Goal: Task Accomplishment & Management: Use online tool/utility

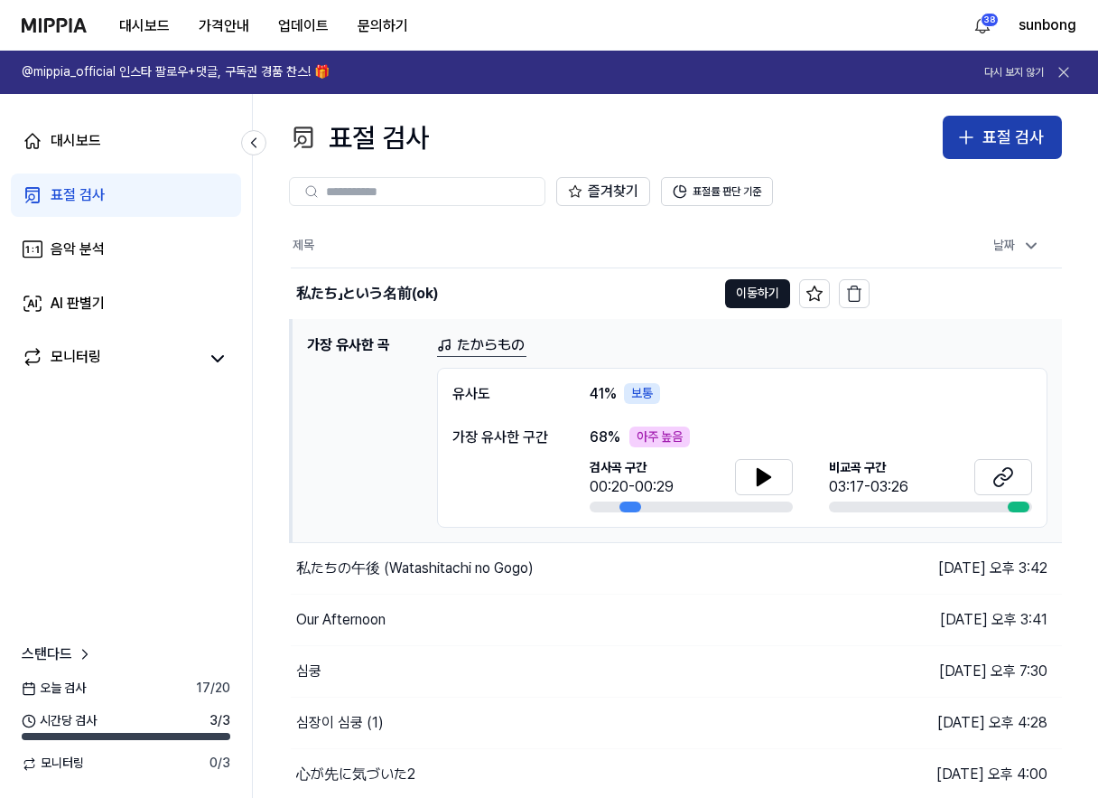
click at [1005, 138] on div "표절 검사" at bounding box center [1013, 138] width 61 height 26
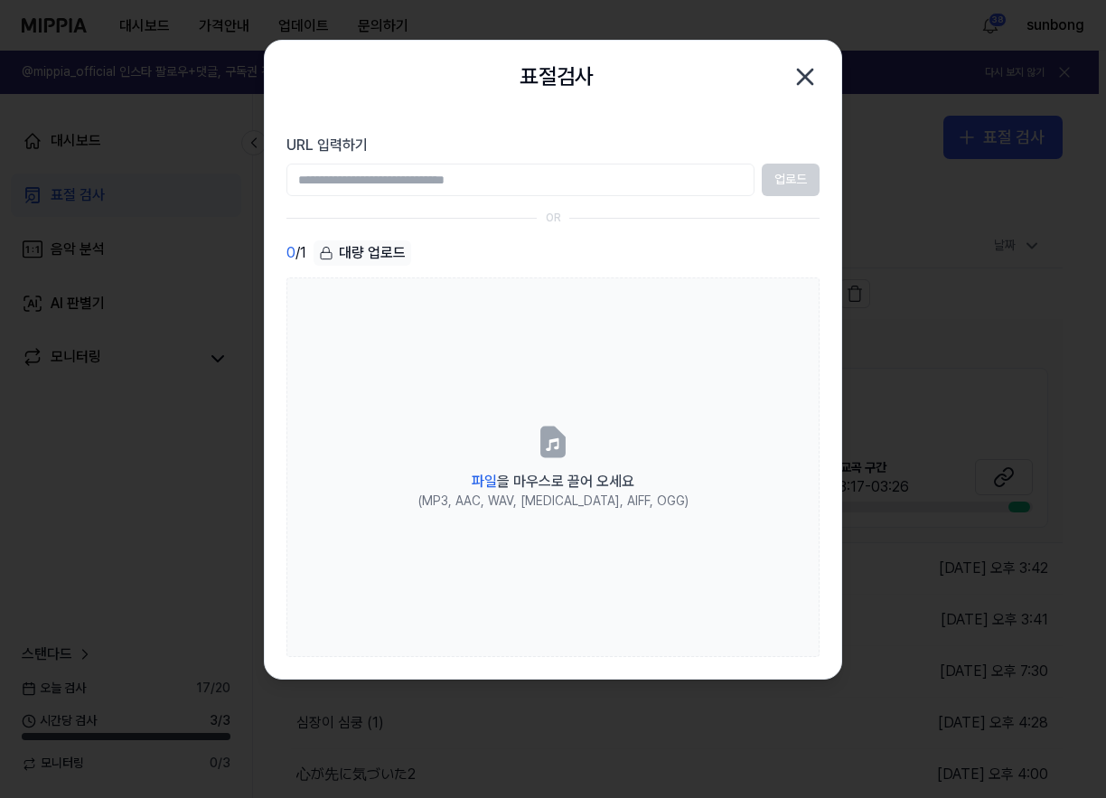
click at [802, 73] on icon "button" at bounding box center [805, 77] width 14 height 14
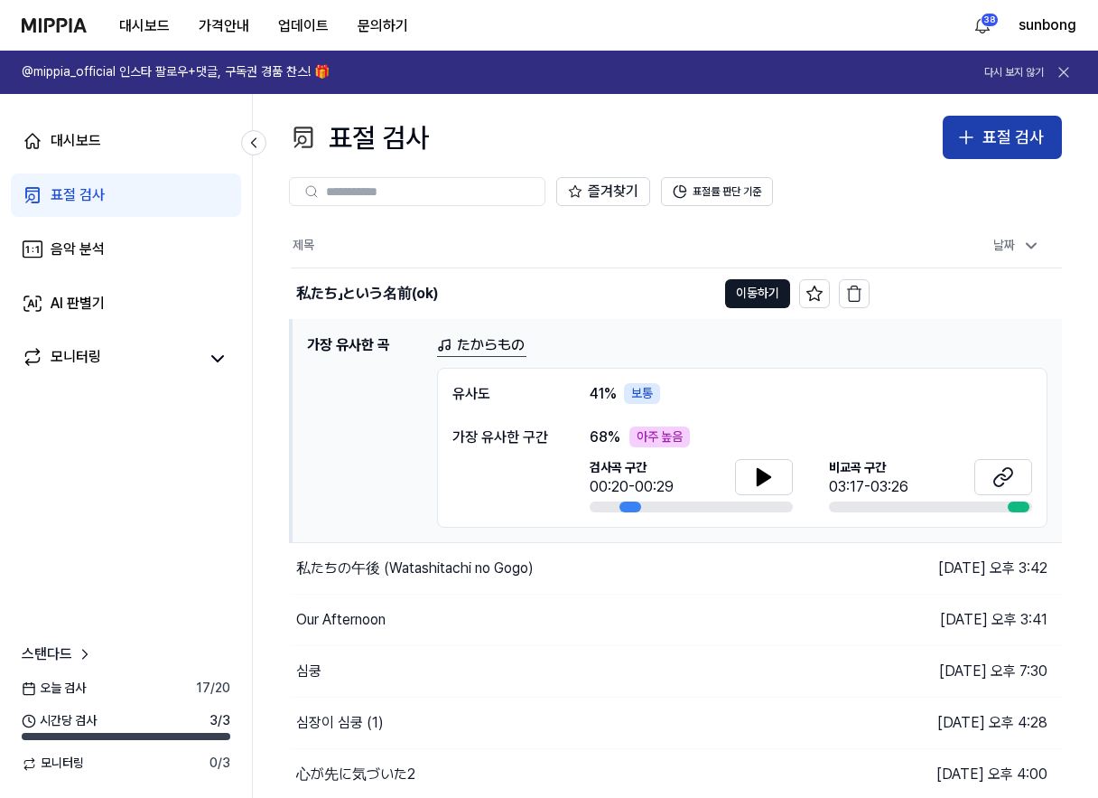
click at [996, 144] on div "표절 검사" at bounding box center [1013, 138] width 61 height 26
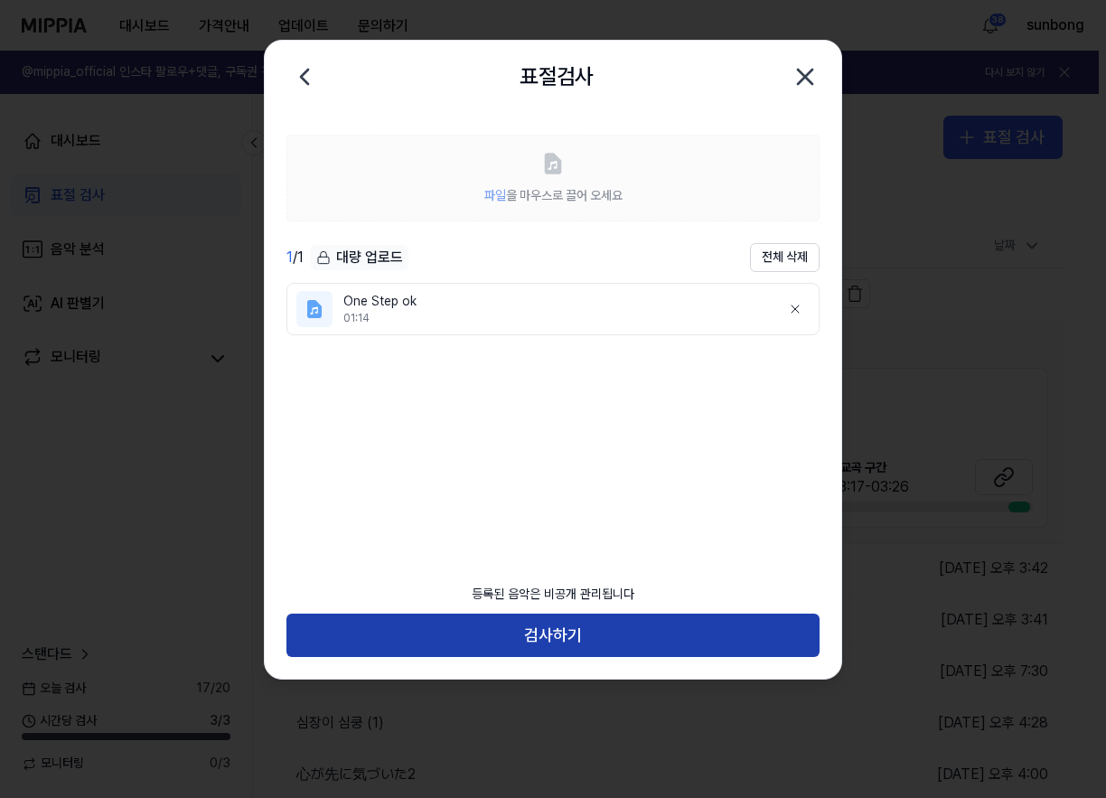
click at [648, 630] on button "검사하기" at bounding box center [552, 634] width 533 height 43
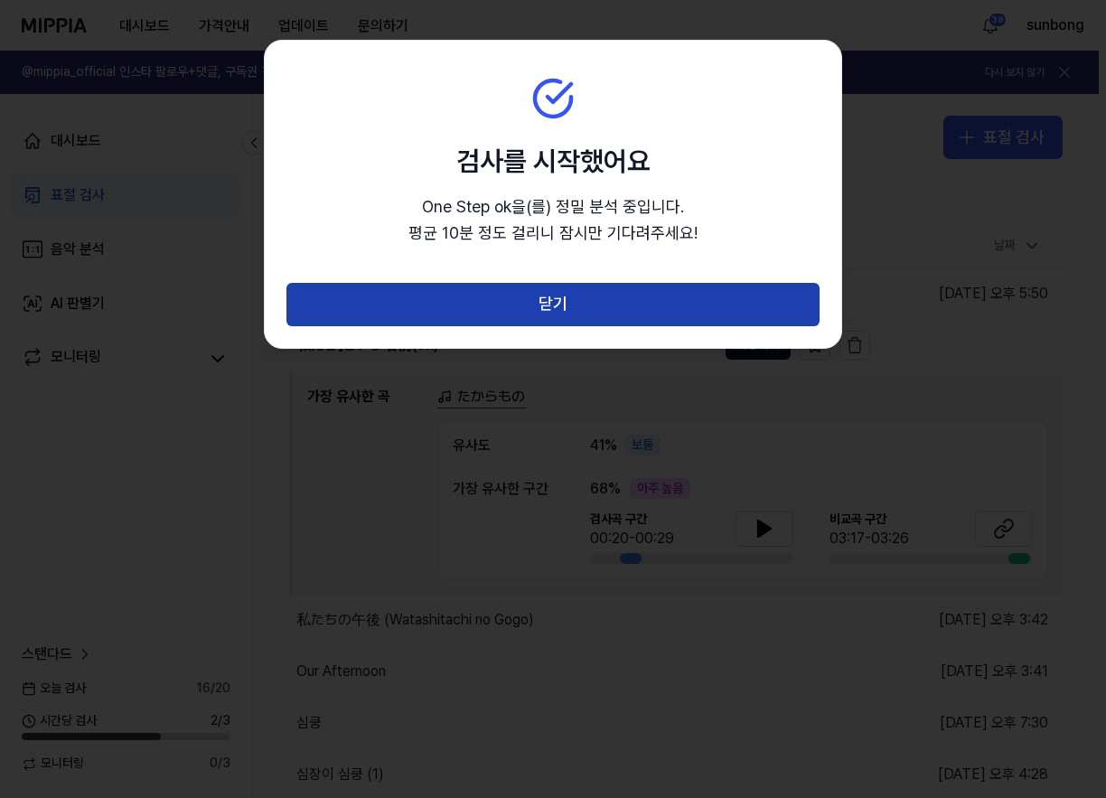
click at [591, 304] on button "닫기" at bounding box center [552, 304] width 533 height 43
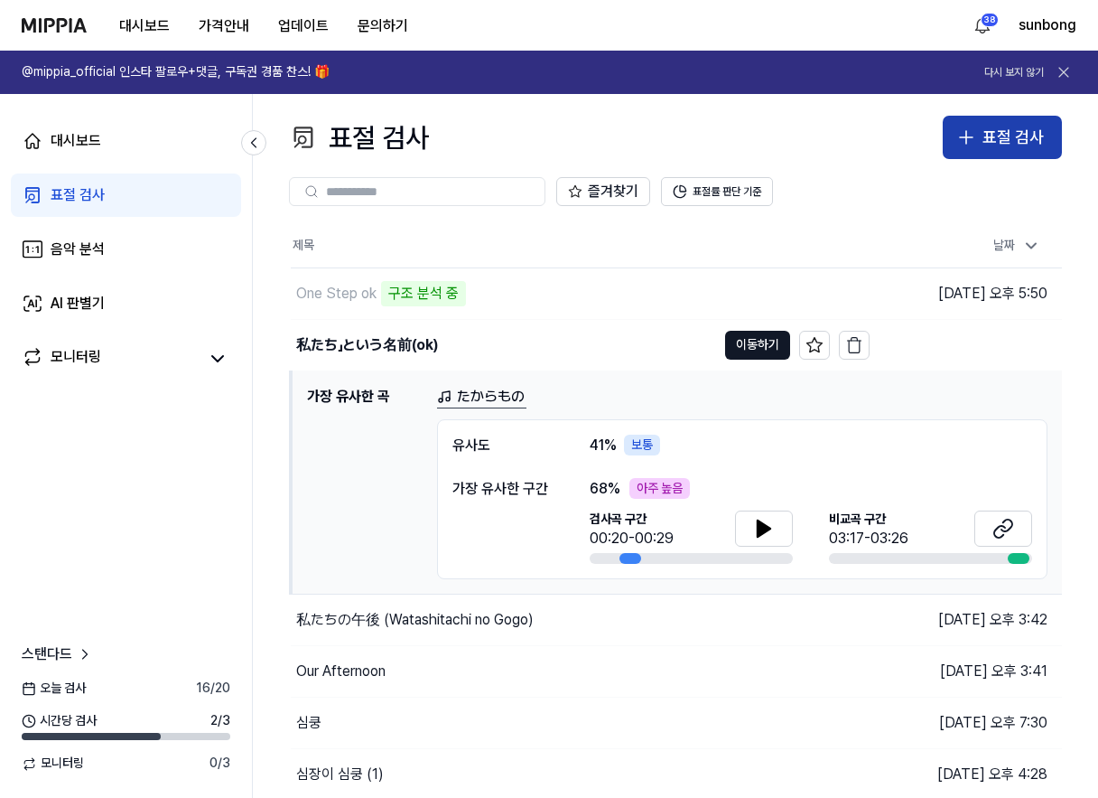
click at [969, 142] on icon "button" at bounding box center [967, 137] width 22 height 22
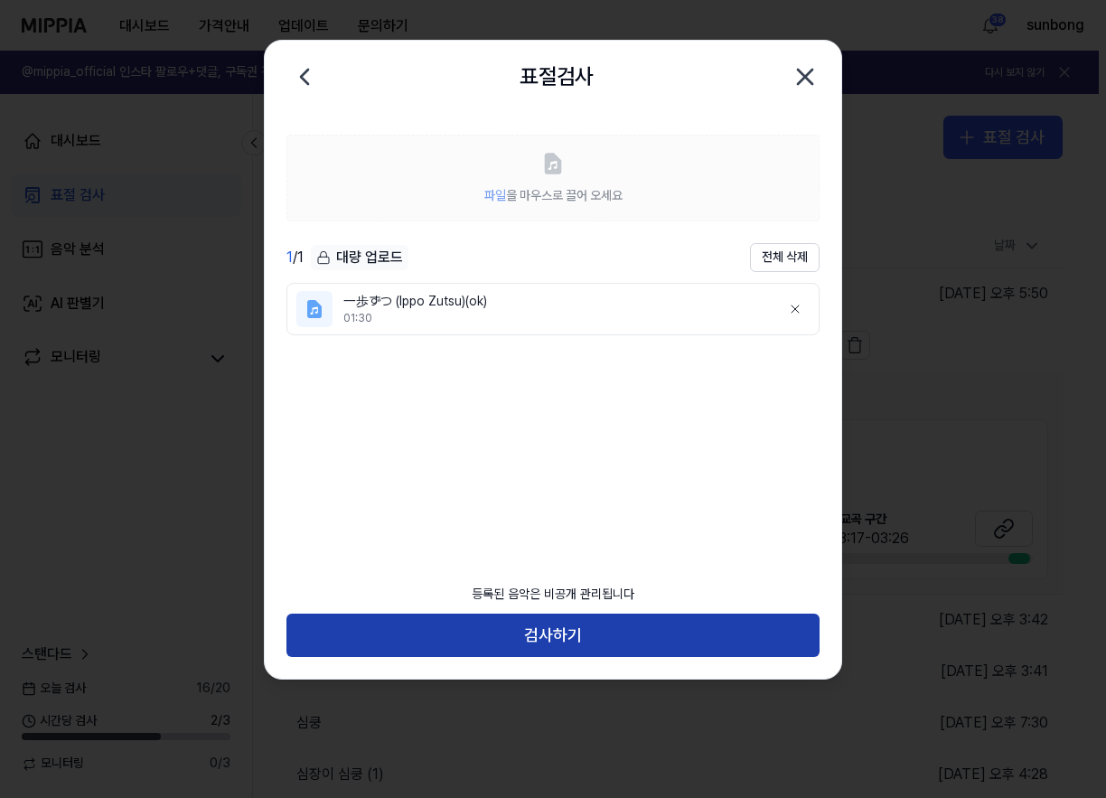
click at [561, 634] on button "검사하기" at bounding box center [552, 634] width 533 height 43
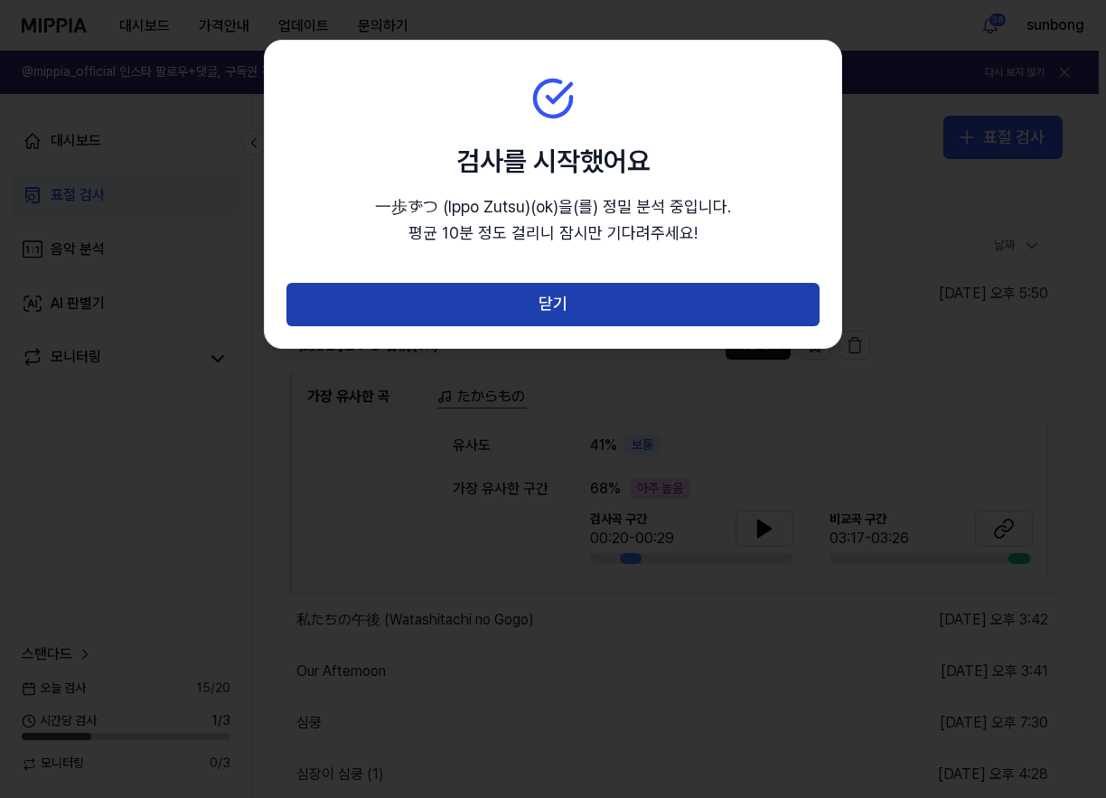
click at [634, 299] on button "닫기" at bounding box center [552, 304] width 533 height 43
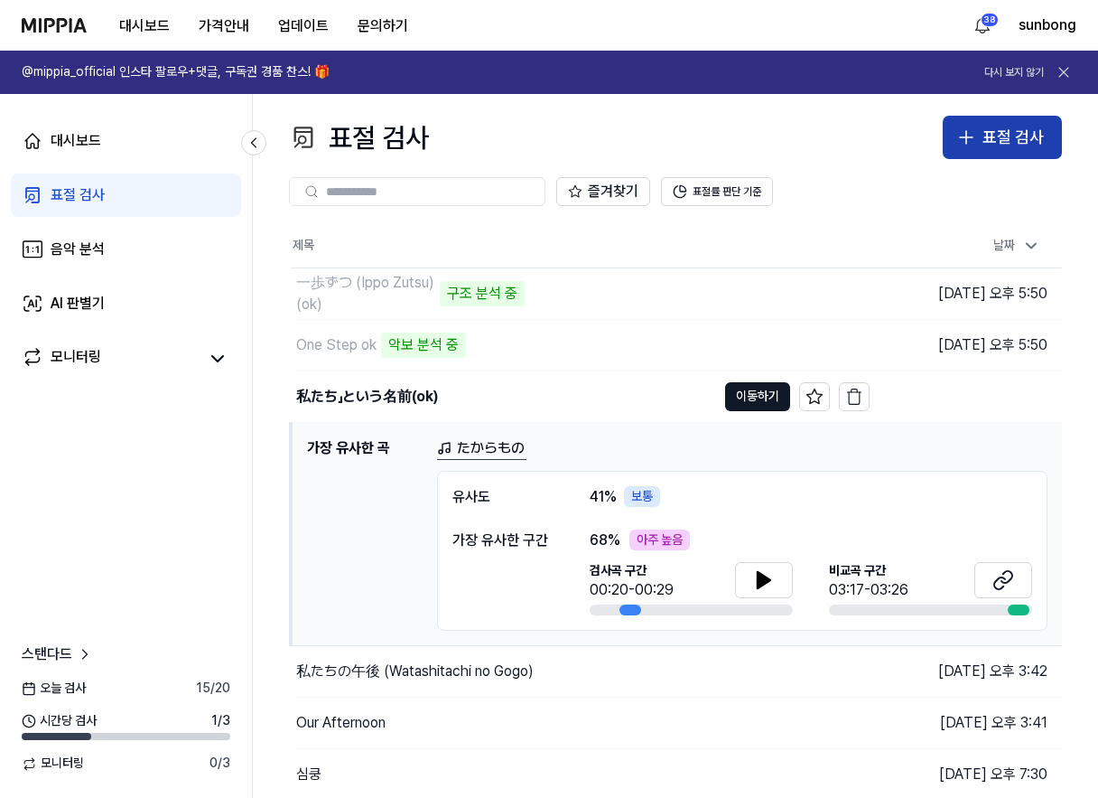
click at [1038, 133] on div "표절 검사" at bounding box center [1013, 138] width 61 height 26
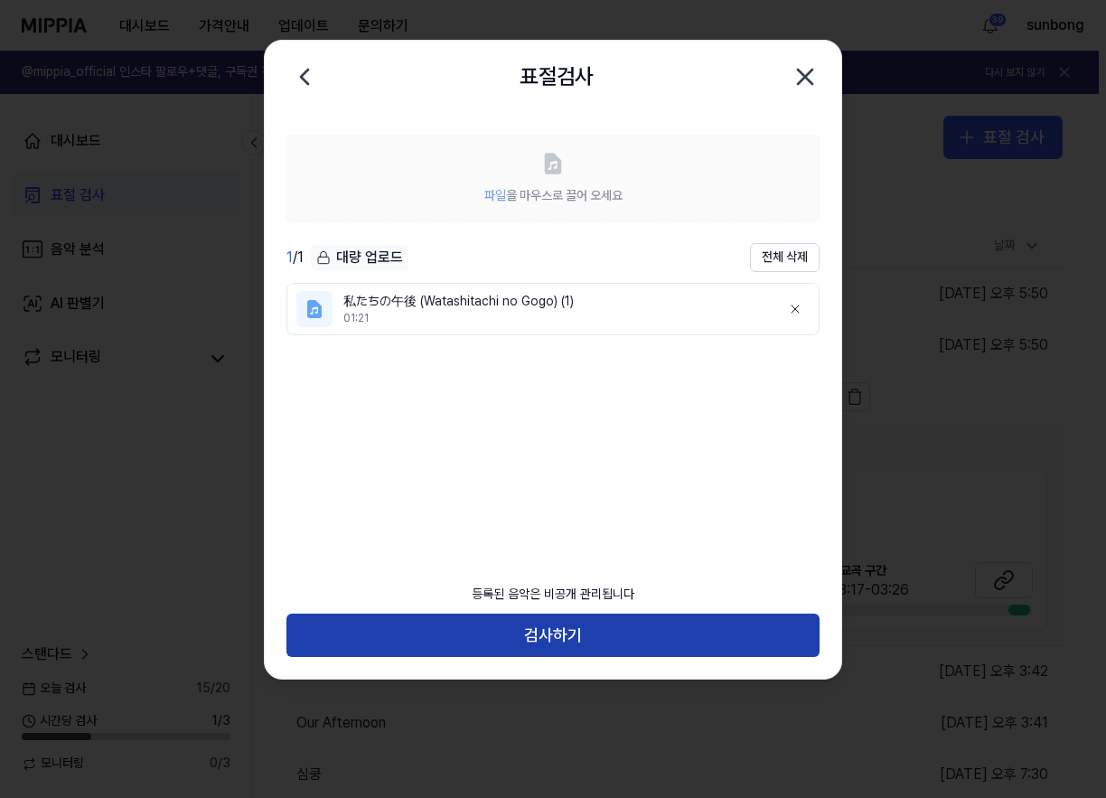
click at [563, 621] on button "검사하기" at bounding box center [552, 634] width 533 height 43
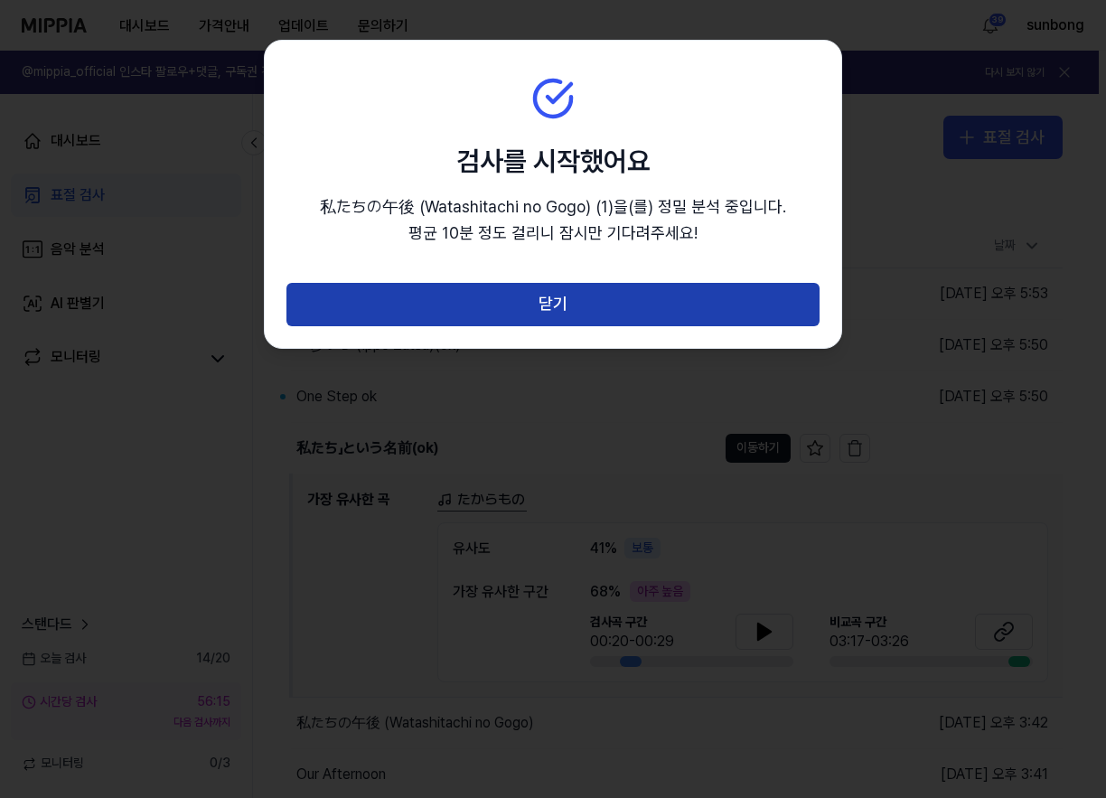
click at [568, 299] on button "닫기" at bounding box center [552, 304] width 533 height 43
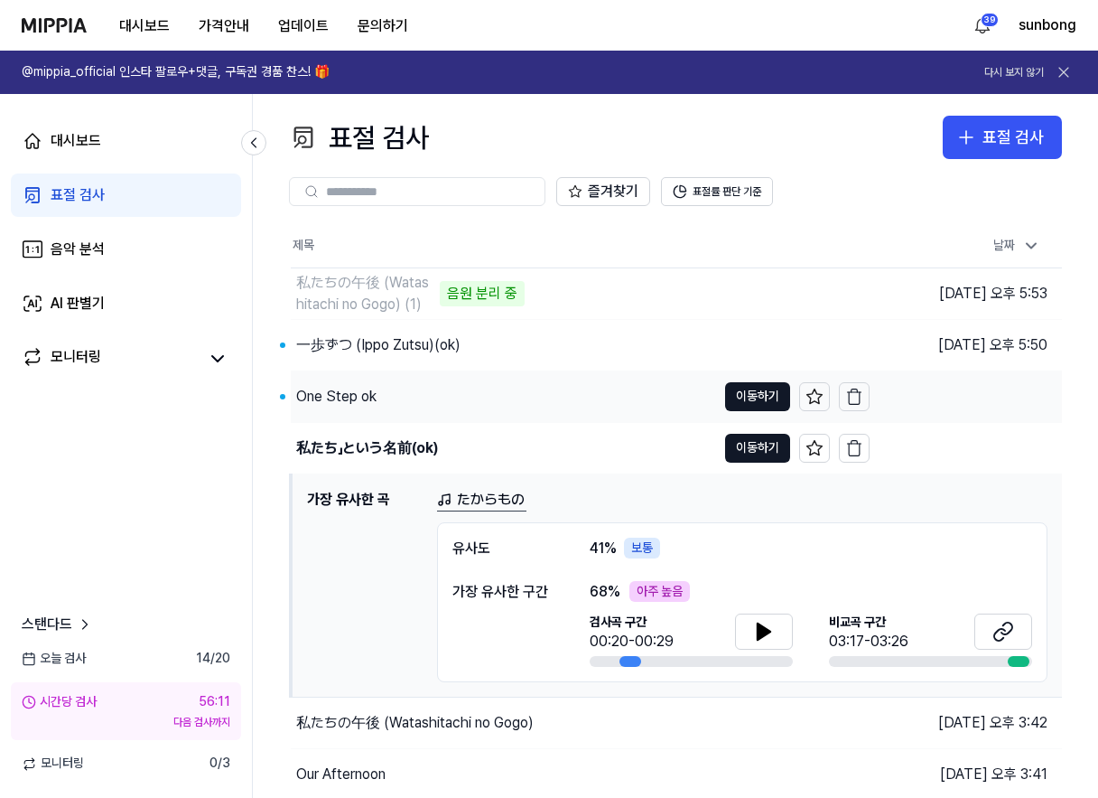
click at [327, 391] on div "One Step ok" at bounding box center [336, 397] width 80 height 22
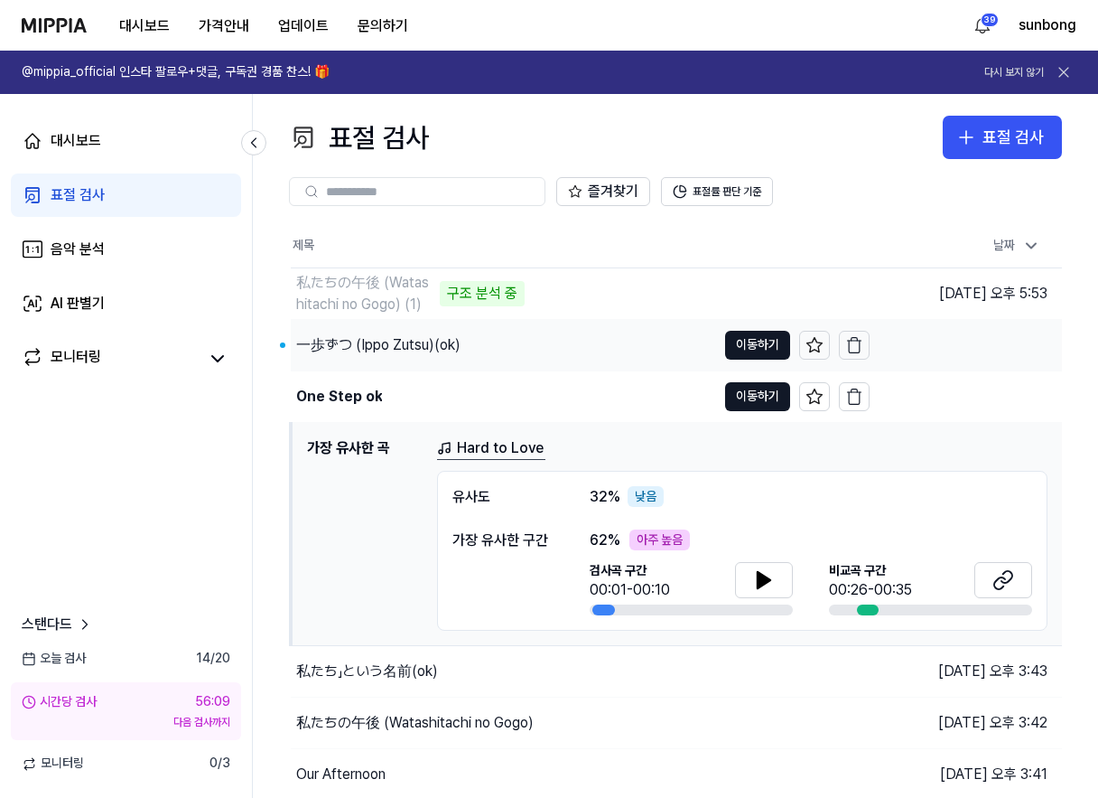
click at [356, 338] on div "一歩ずつ (Ippo Zutsu)(ok)" at bounding box center [378, 345] width 164 height 22
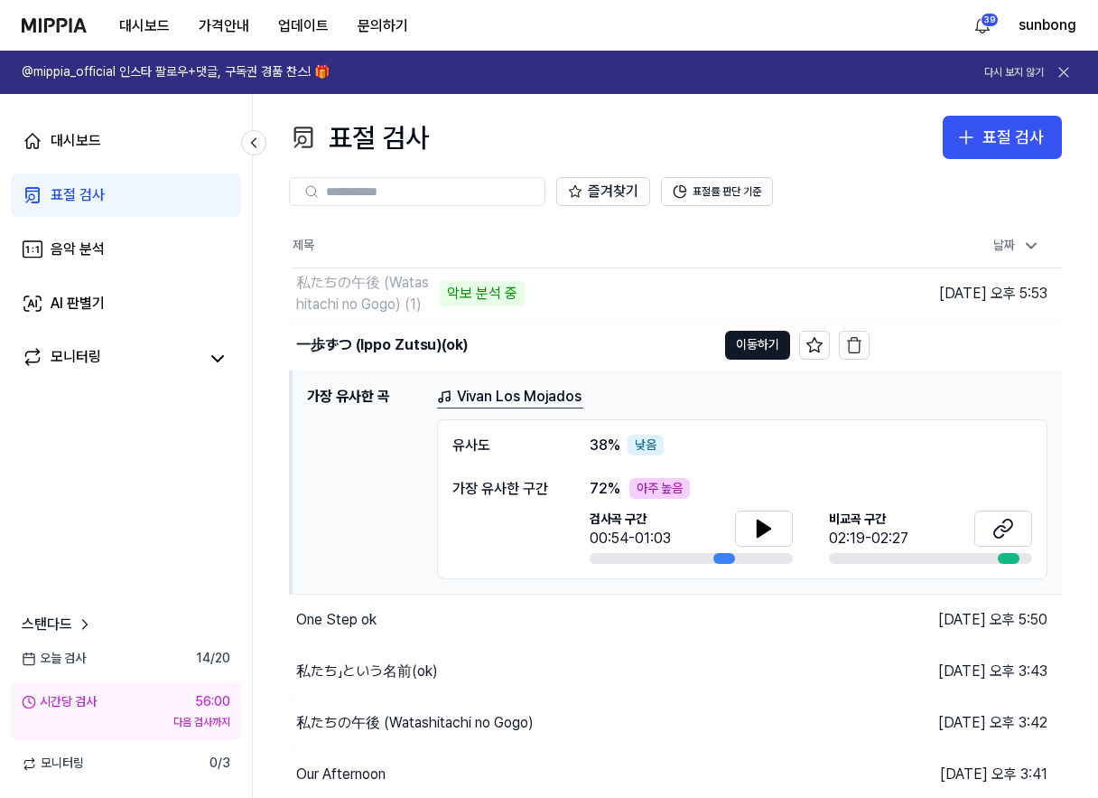
click at [667, 133] on div "표절 검사 표절 검사" at bounding box center [675, 137] width 773 height 43
click at [754, 522] on icon at bounding box center [764, 529] width 22 height 22
click at [765, 529] on icon at bounding box center [764, 528] width 13 height 16
click at [757, 525] on icon at bounding box center [764, 529] width 22 height 22
click at [1002, 529] on icon at bounding box center [1007, 525] width 11 height 12
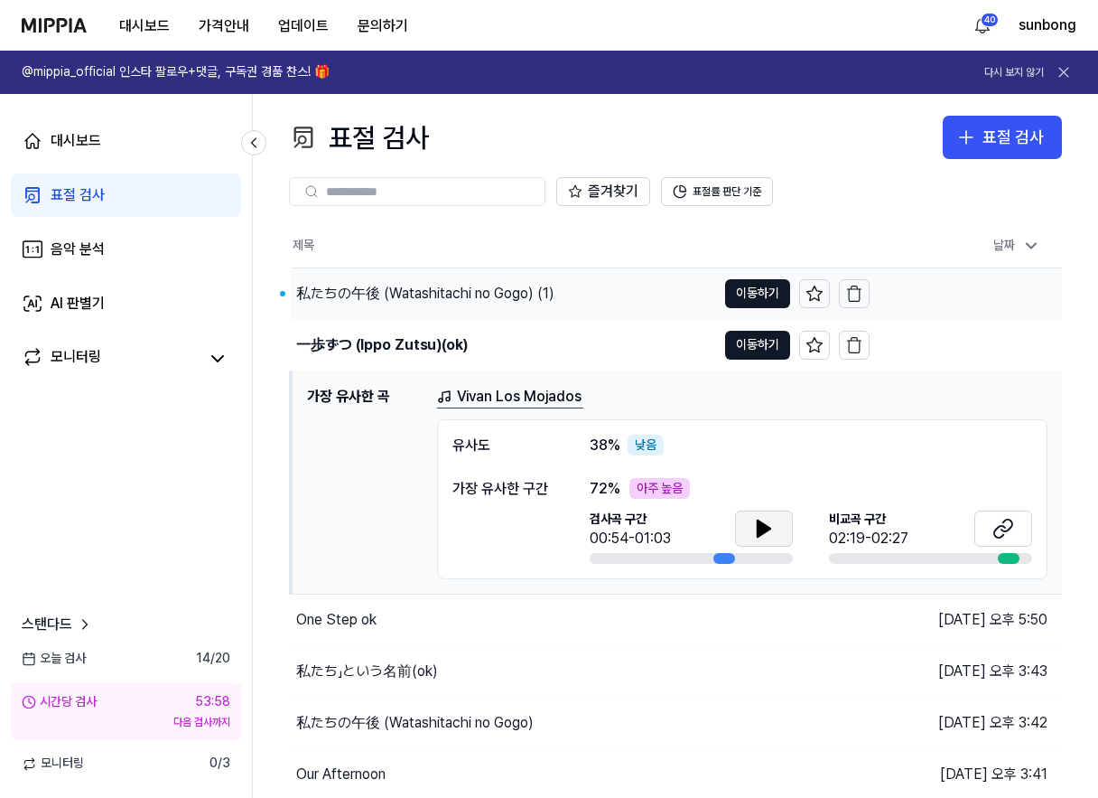
click at [508, 295] on div "私たちの午後 (Watashitachi no Gogo) (1)" at bounding box center [425, 294] width 258 height 22
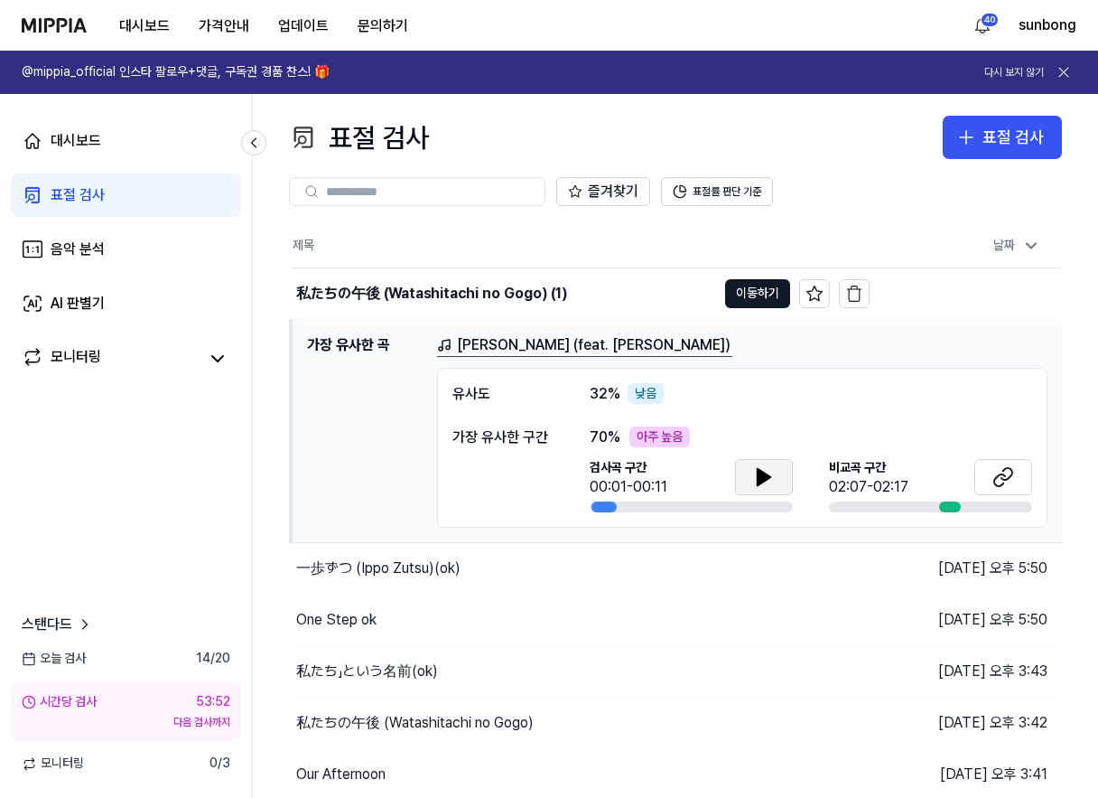
click at [762, 467] on icon at bounding box center [764, 477] width 22 height 22
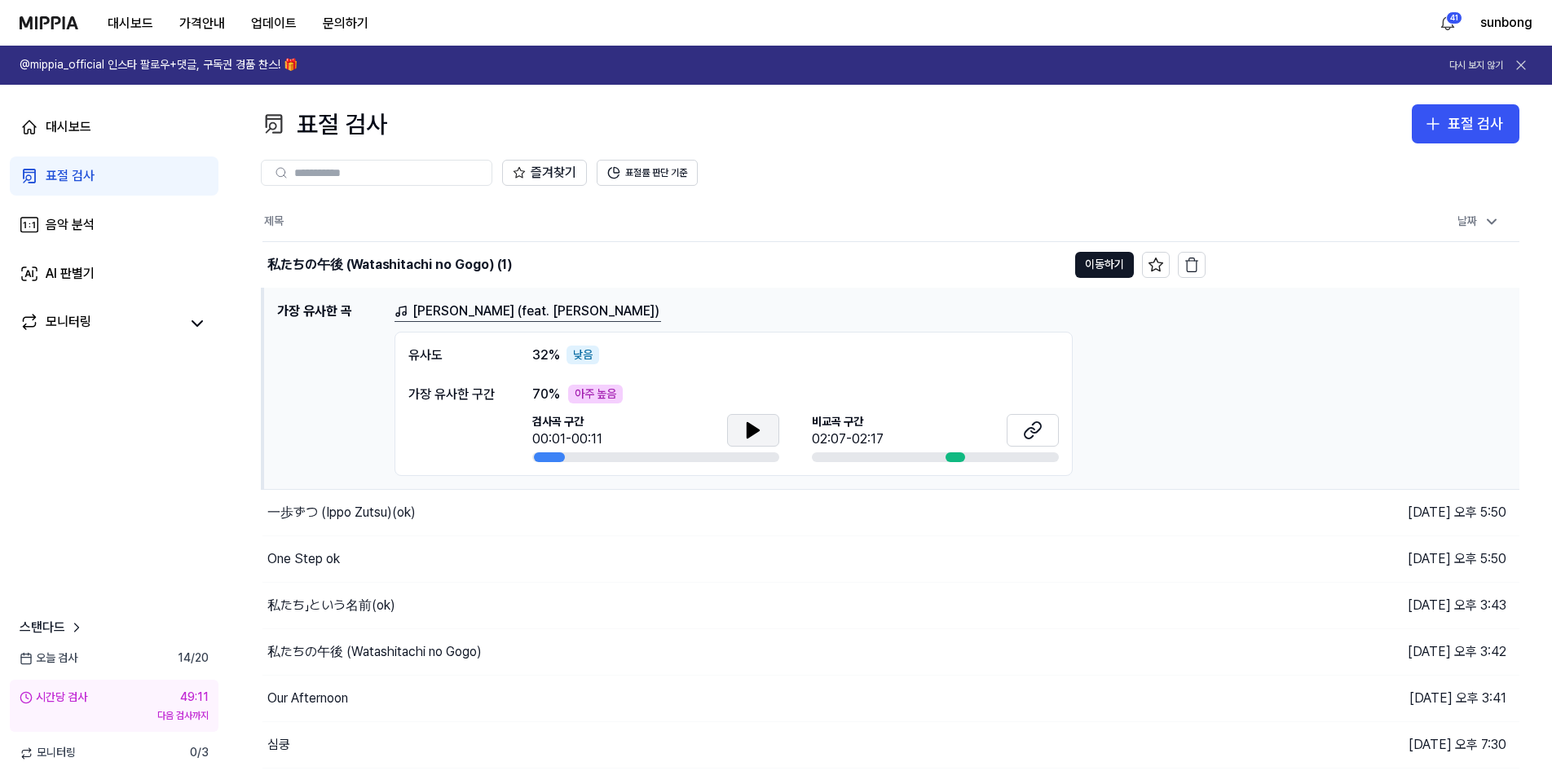
click at [747, 426] on icon at bounding box center [753, 430] width 12 height 14
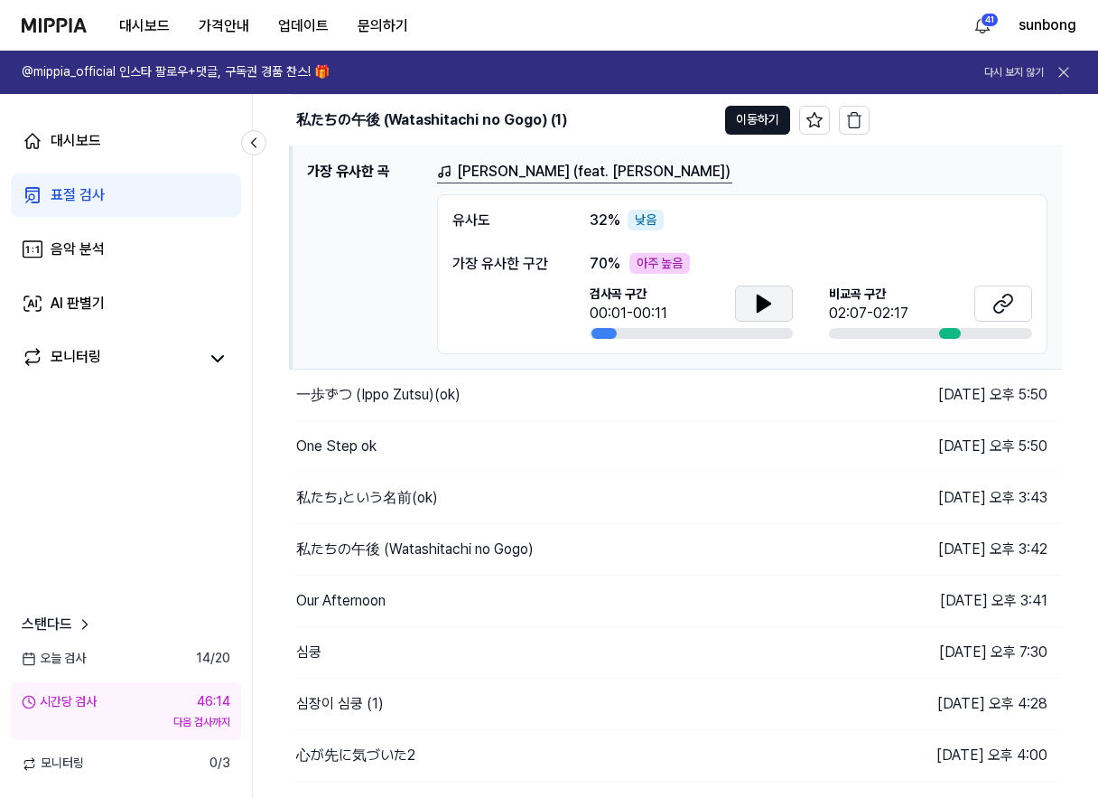
scroll to position [181, 0]
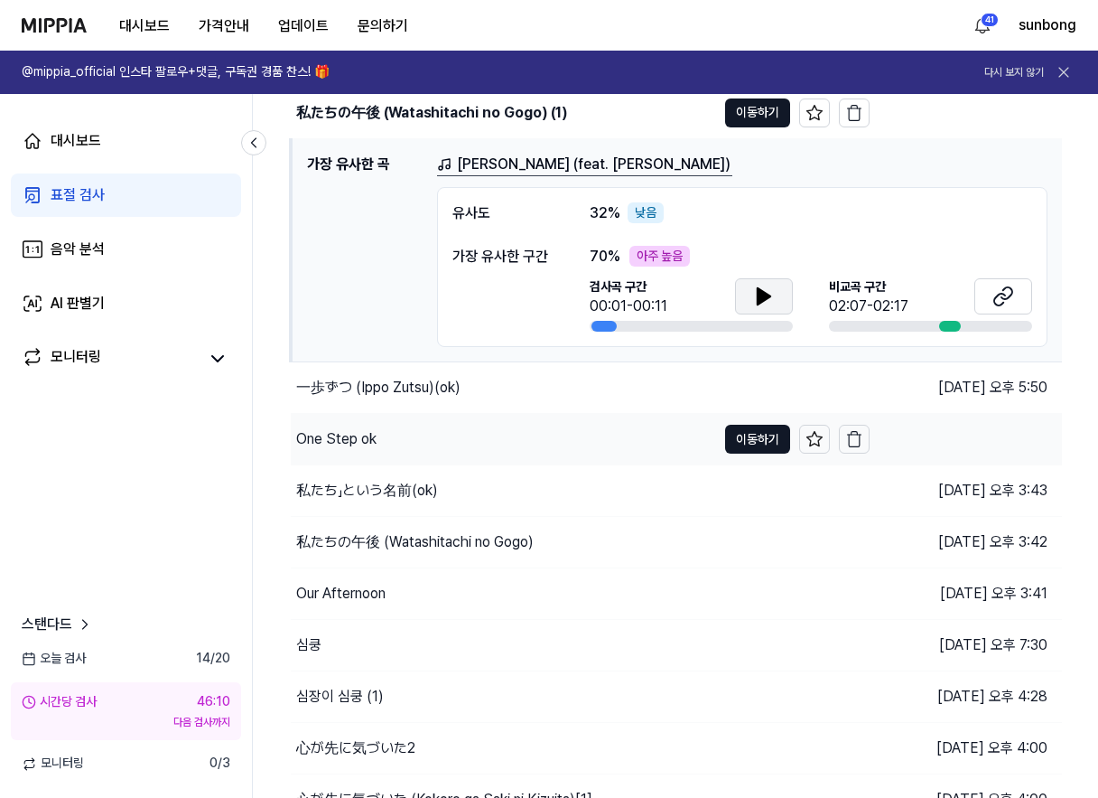
click at [362, 434] on div "One Step ok" at bounding box center [336, 439] width 80 height 22
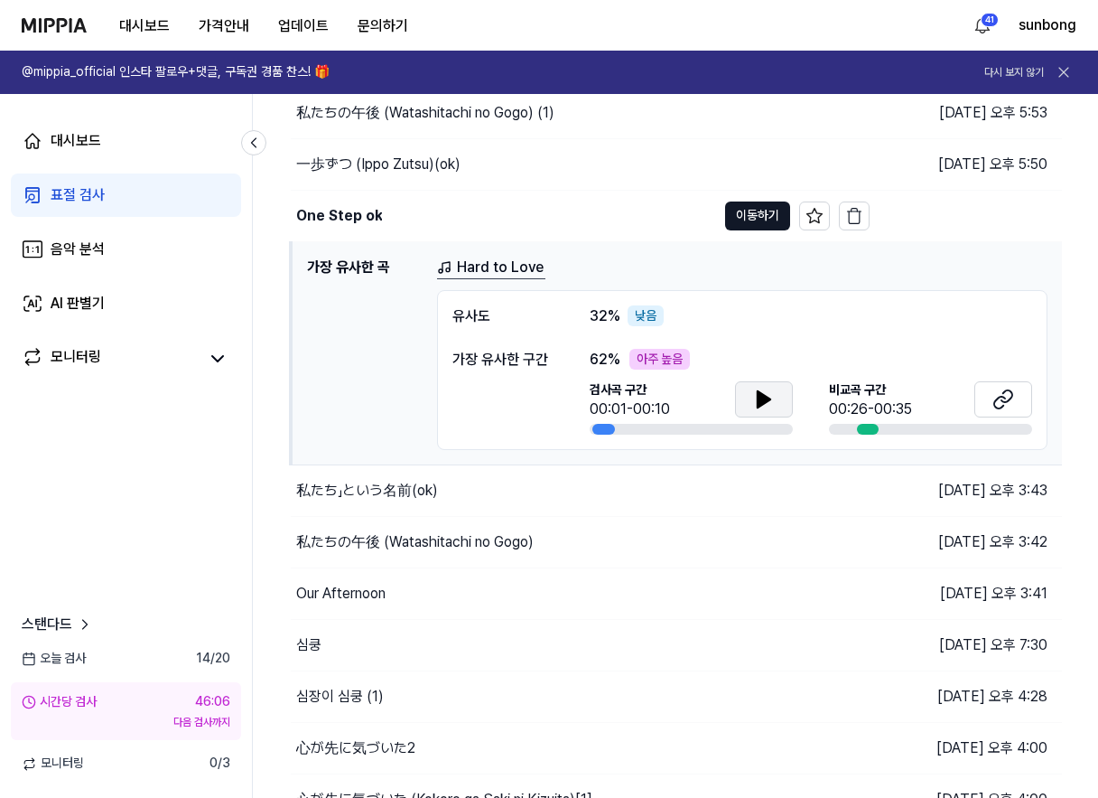
click at [776, 404] on button at bounding box center [764, 399] width 58 height 36
click at [763, 390] on icon at bounding box center [764, 399] width 22 height 22
click at [1002, 399] on icon at bounding box center [1007, 396] width 11 height 12
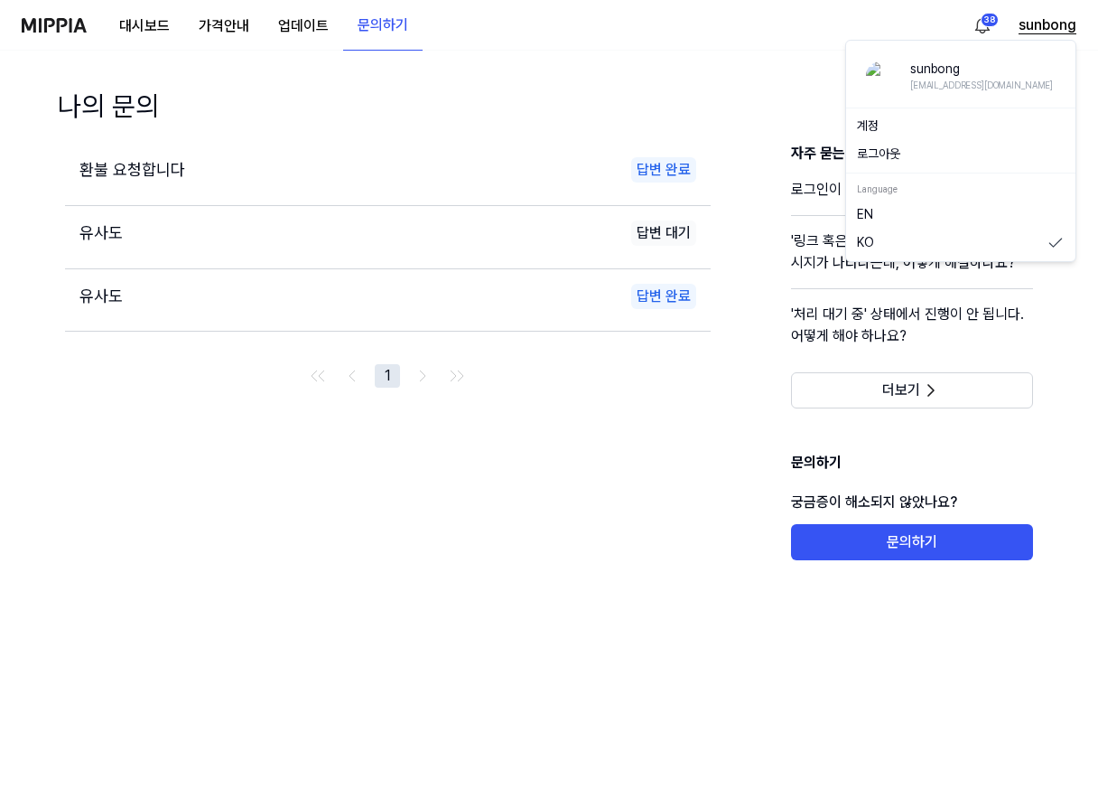
click at [1035, 29] on button "sunbong" at bounding box center [1048, 25] width 58 height 22
click at [643, 51] on div "나의 문의 환불 요청합니다 답변 완료 유사도 답변 대기 유사도 답변 완료 1 자주 묻는 질문 로그인이 안돼요. 어떻게 해야 하나요? '링크 혹…" at bounding box center [549, 424] width 1098 height 747
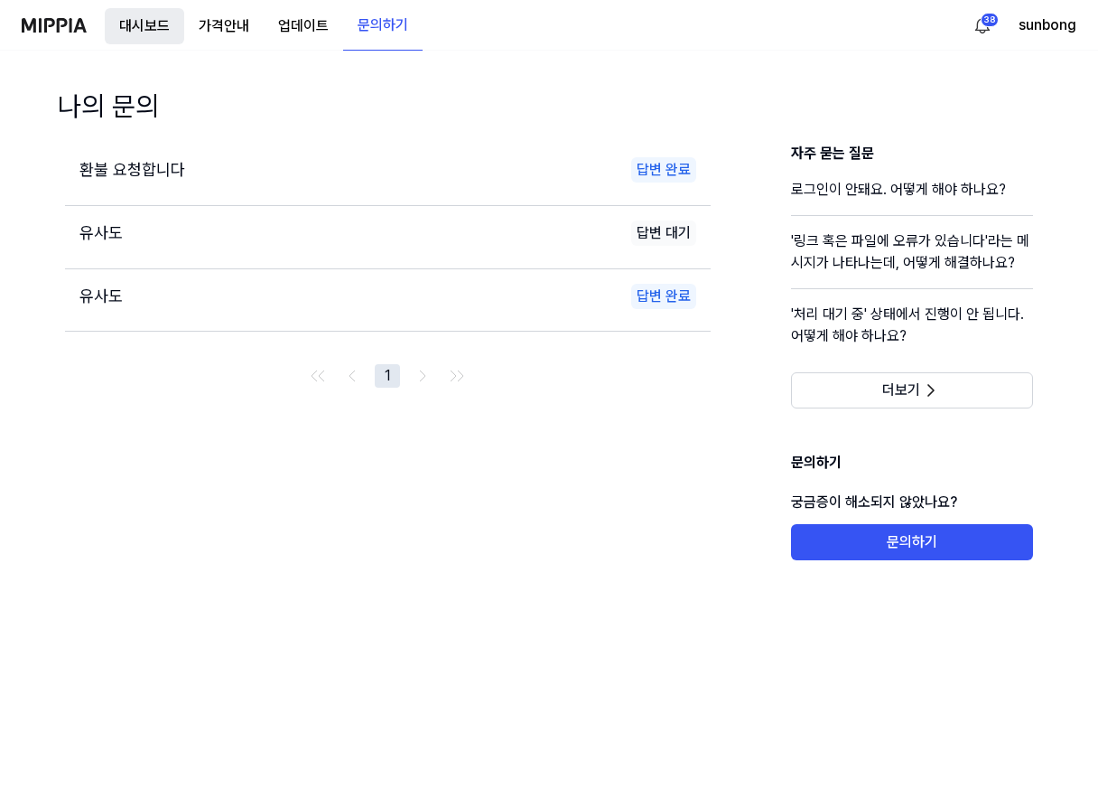
click at [171, 29] on button "대시보드" at bounding box center [144, 26] width 79 height 36
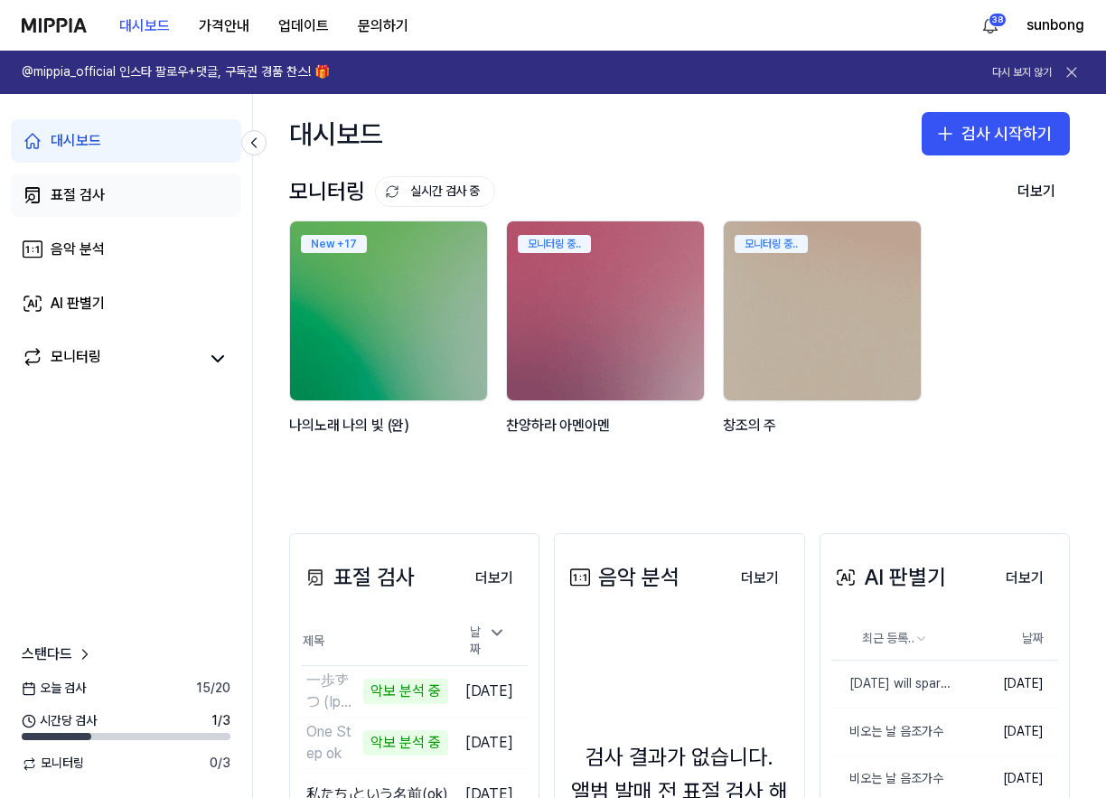
click at [88, 194] on div "표절 검사" at bounding box center [78, 195] width 54 height 22
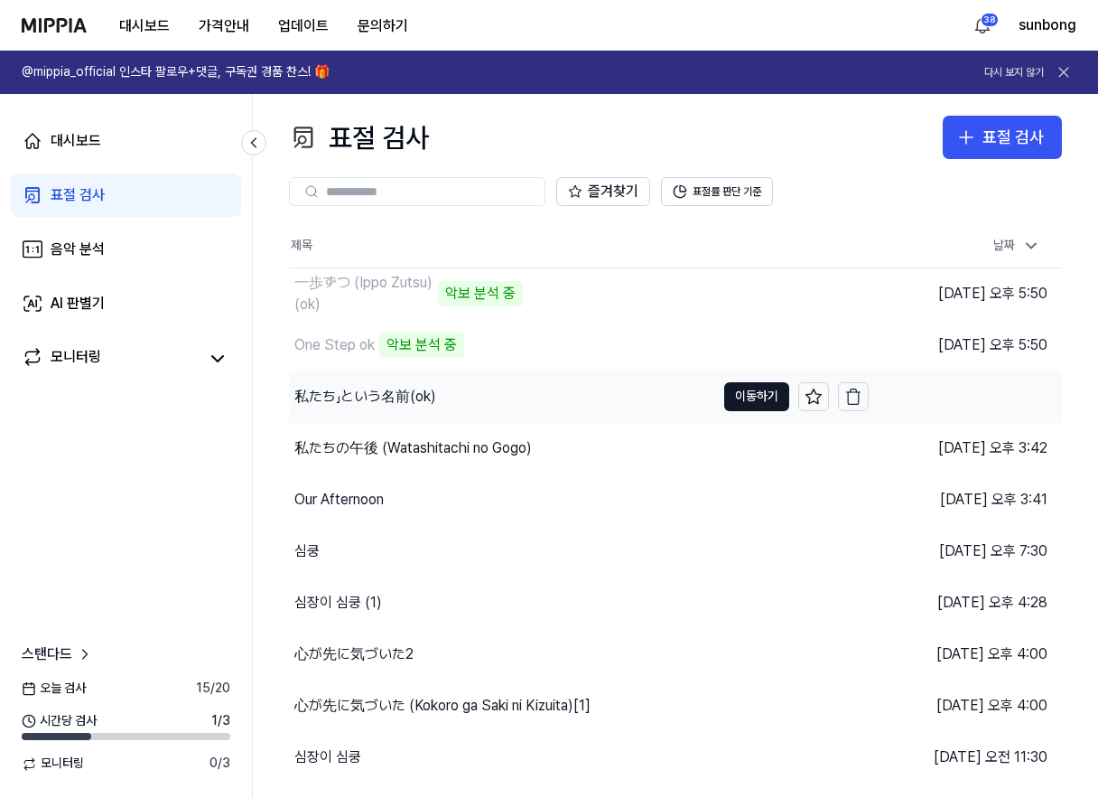
click at [407, 392] on div "私たち」という名前(ok)" at bounding box center [365, 397] width 142 height 22
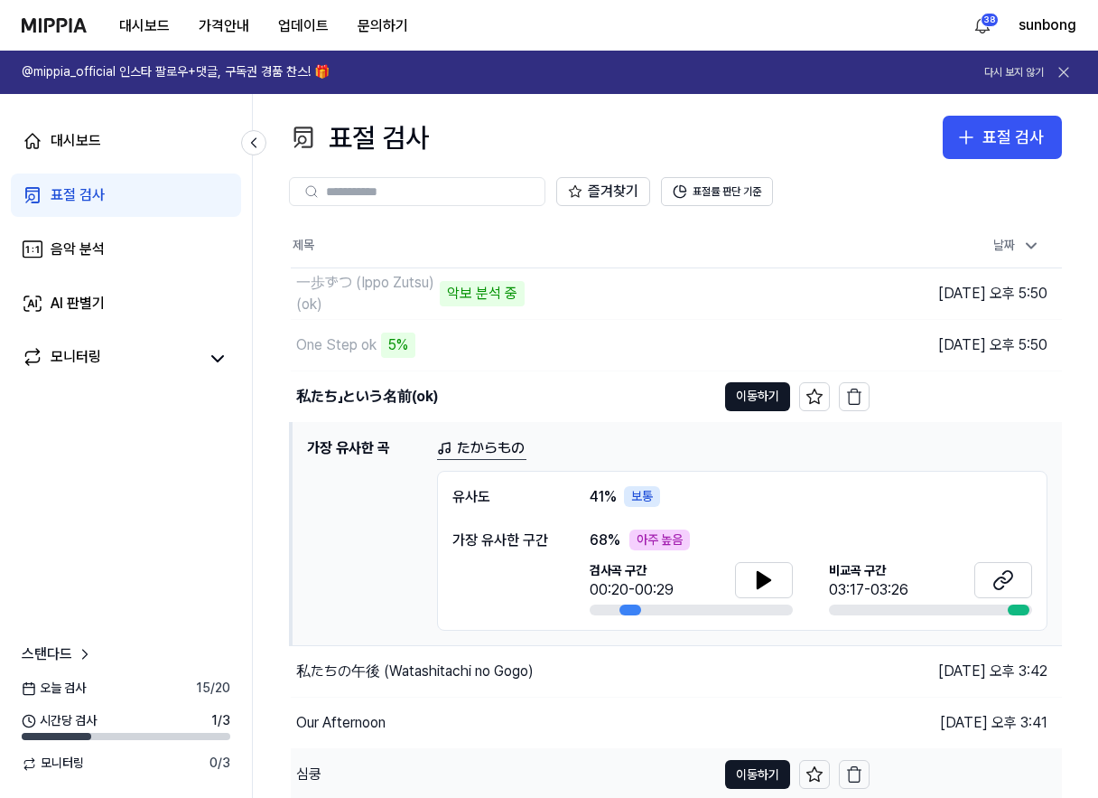
click at [432, 672] on div "私たちの午後 (Watashitachi no Gogo)" at bounding box center [415, 671] width 238 height 22
